Goal: Task Accomplishment & Management: Manage account settings

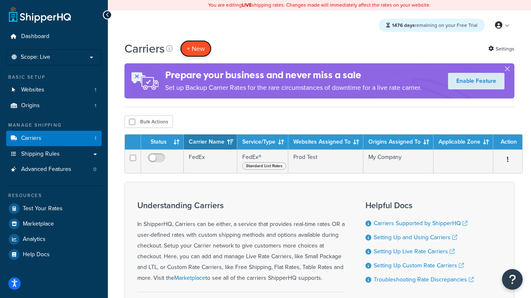
click at [196, 48] on button "+ New" at bounding box center [196, 48] width 32 height 17
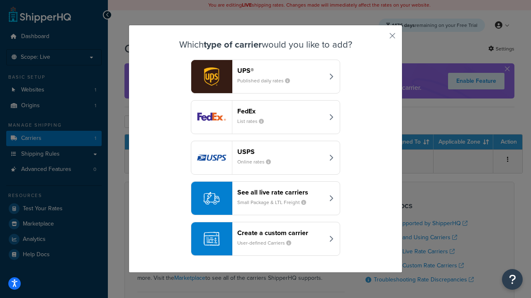
click at [265, 117] on div "FedEx List rates" at bounding box center [280, 117] width 87 height 20
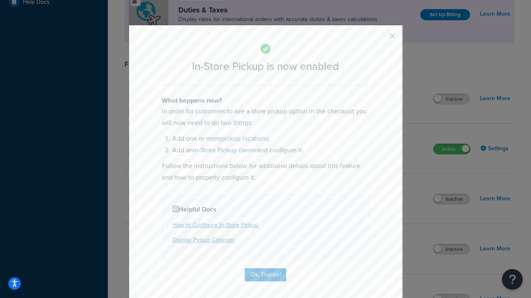
click at [380, 39] on button "button" at bounding box center [380, 39] width 2 height 2
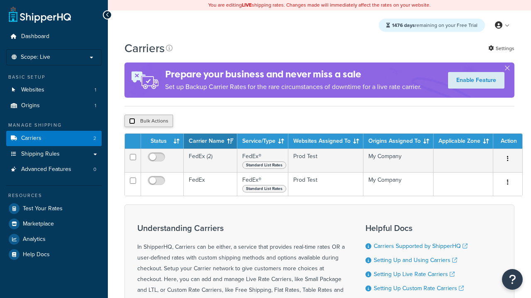
click at [132, 122] on input "checkbox" at bounding box center [132, 121] width 6 height 6
checkbox input "true"
click at [0, 0] on button "Delete" at bounding box center [0, 0] width 0 height 0
